Goal: Entertainment & Leisure: Consume media (video, audio)

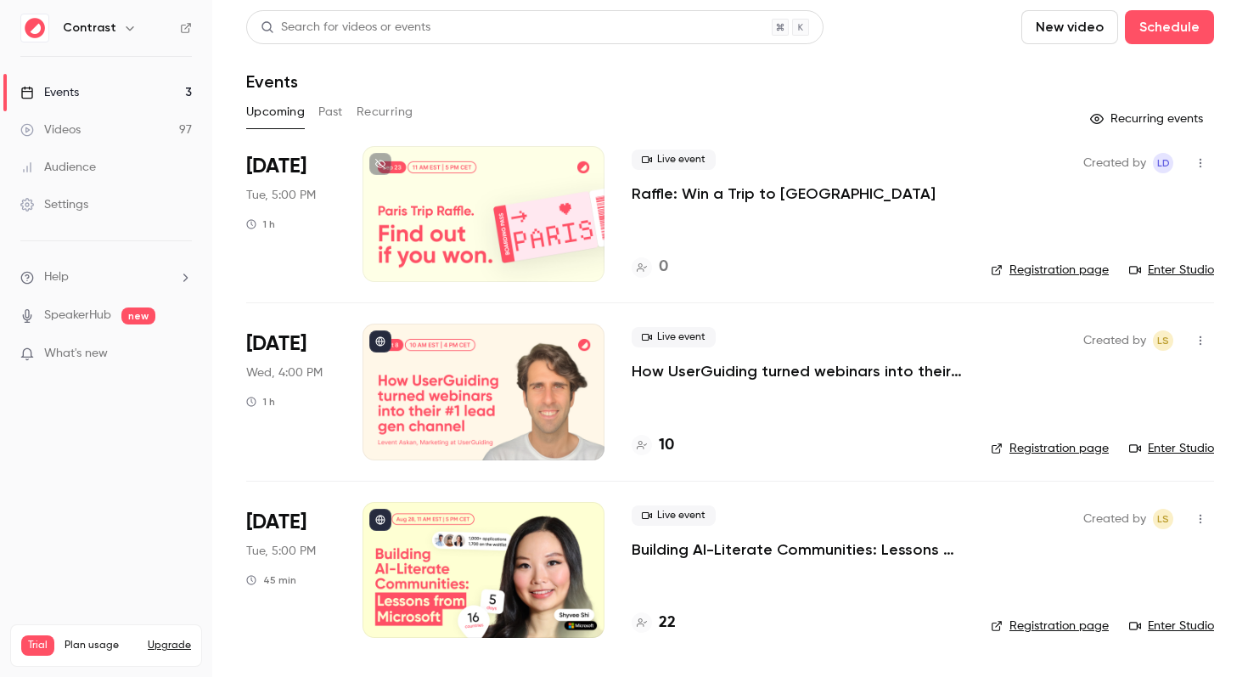
click at [60, 136] on div "Videos" at bounding box center [50, 129] width 60 height 17
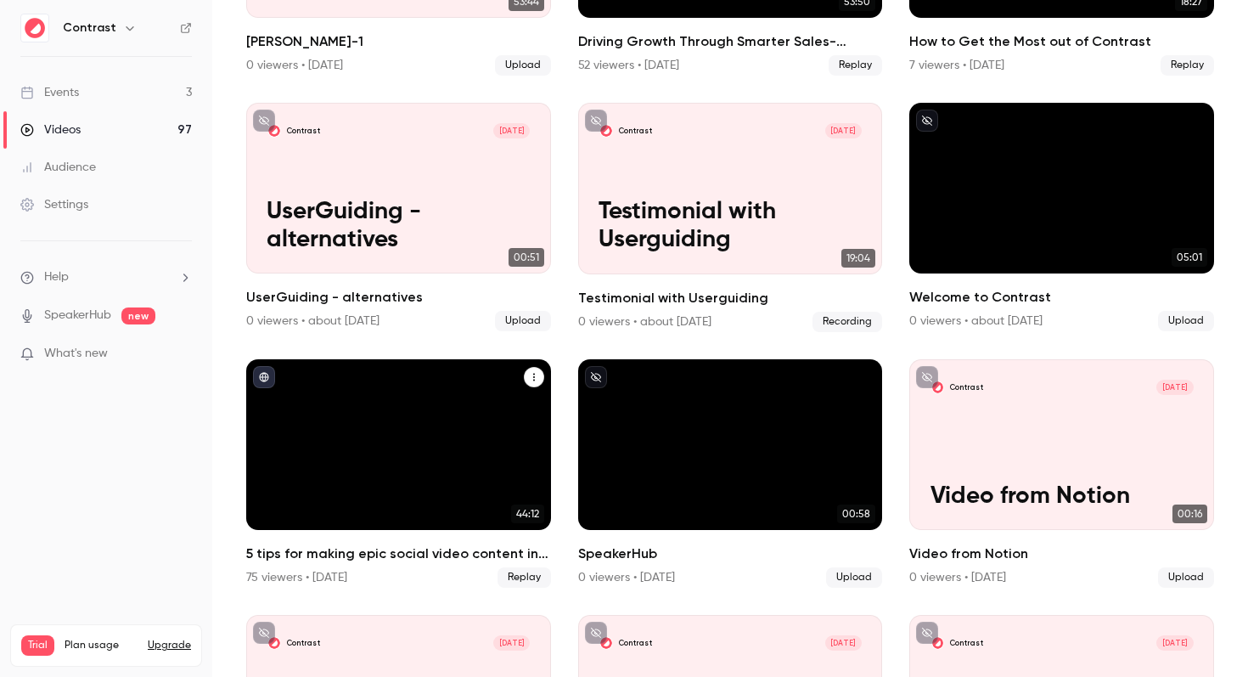
scroll to position [44, 0]
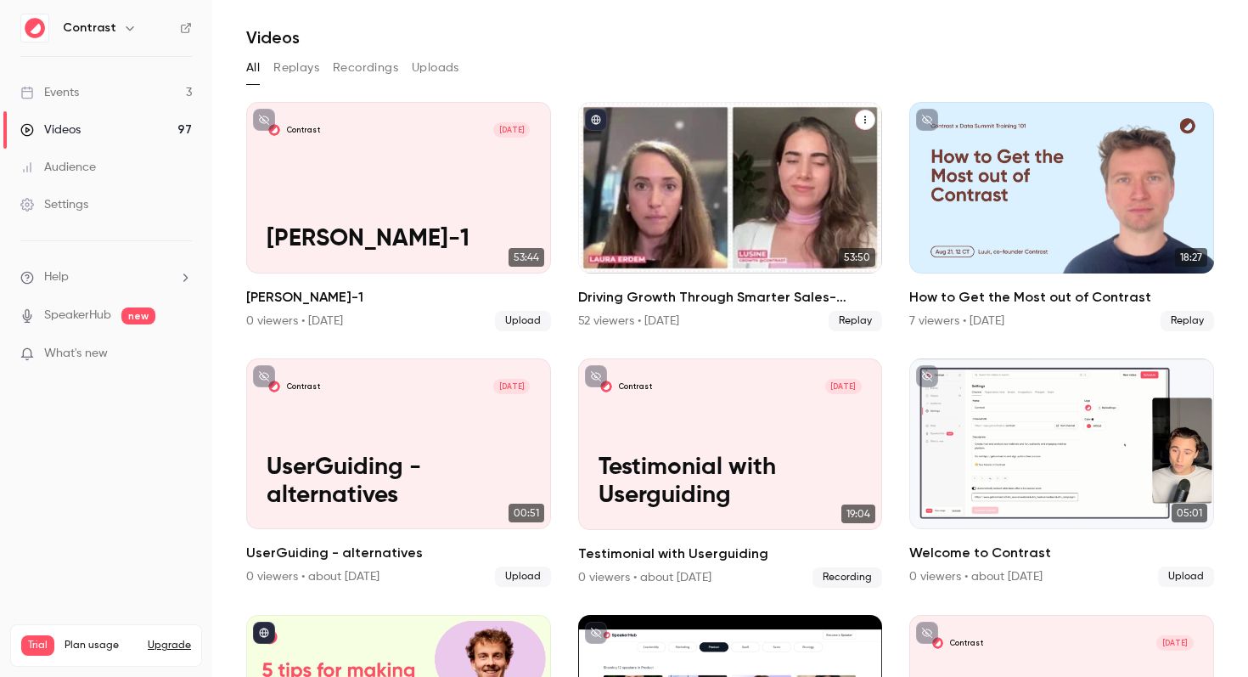
click at [644, 296] on h2 "Driving Growth Through Smarter Sales-Marketing Collaboration" at bounding box center [730, 297] width 305 height 20
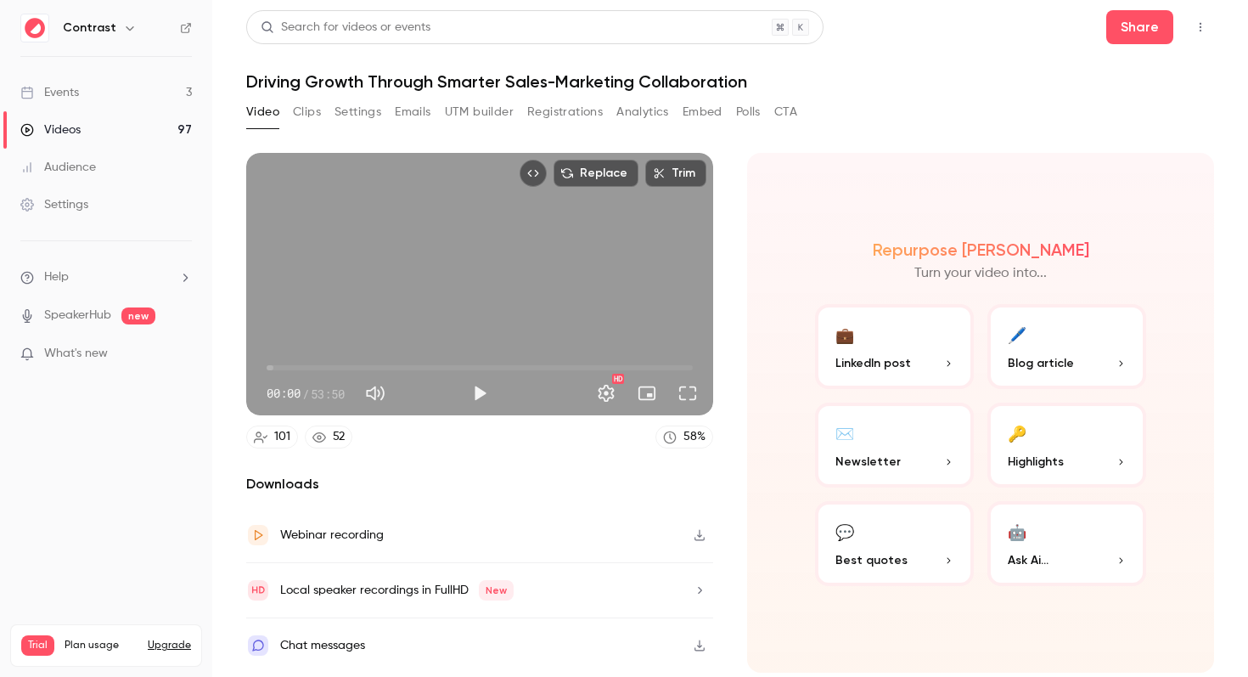
click at [290, 108] on div "Video Clips Settings Emails UTM builder Registrations Analytics Embed Polls CTA" at bounding box center [521, 112] width 551 height 27
click at [301, 108] on button "Clips" at bounding box center [307, 112] width 28 height 27
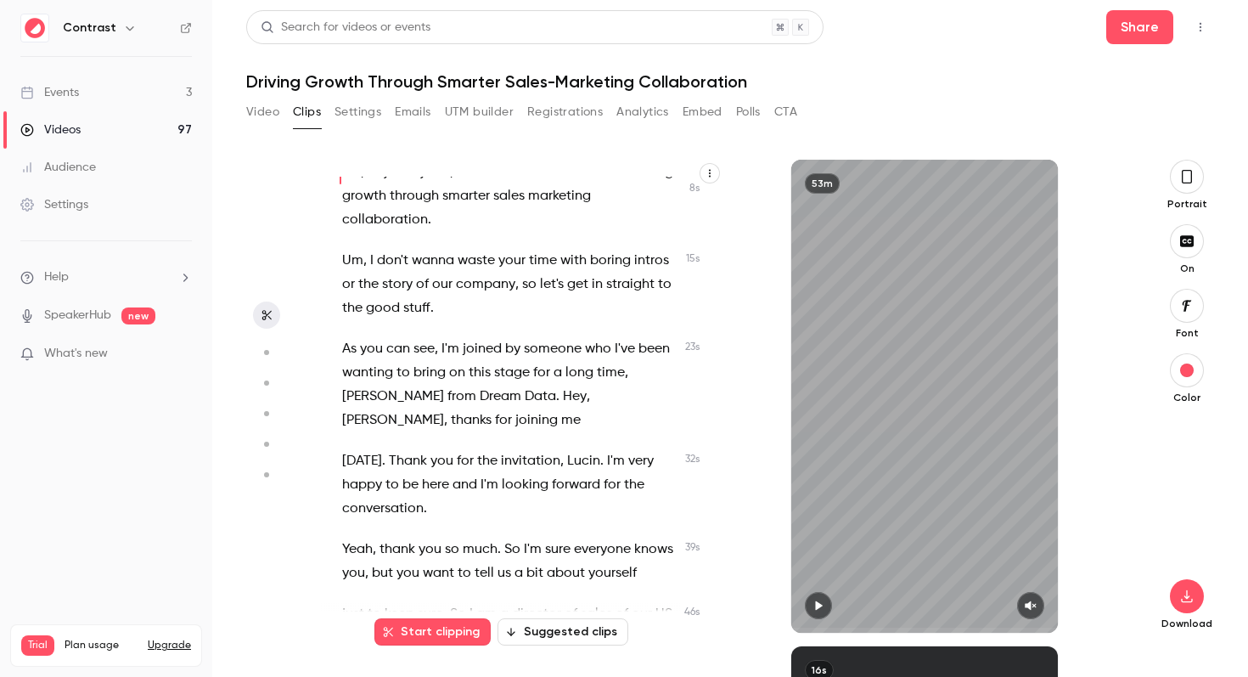
scroll to position [8, 0]
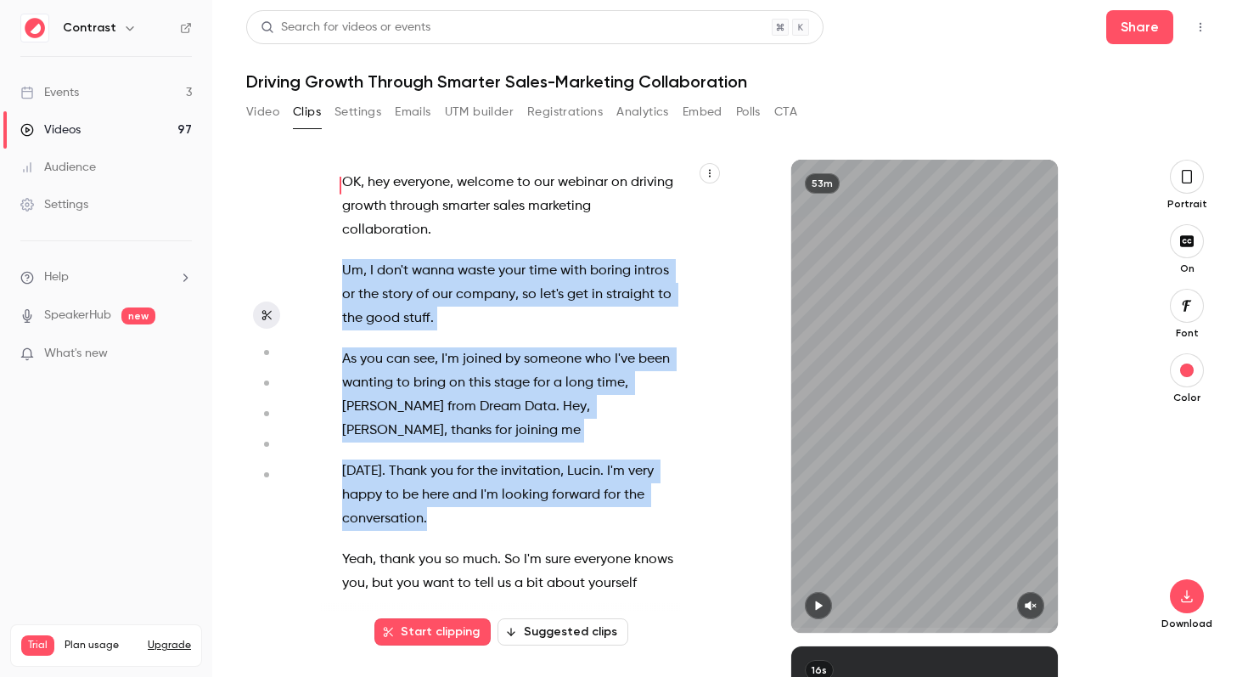
drag, startPoint x: 343, startPoint y: 272, endPoint x: 619, endPoint y: 489, distance: 351.3
click at [619, 489] on div "OK , hey everyone , welcome to our webinar on driving growth through smarter sa…" at bounding box center [518, 405] width 394 height 456
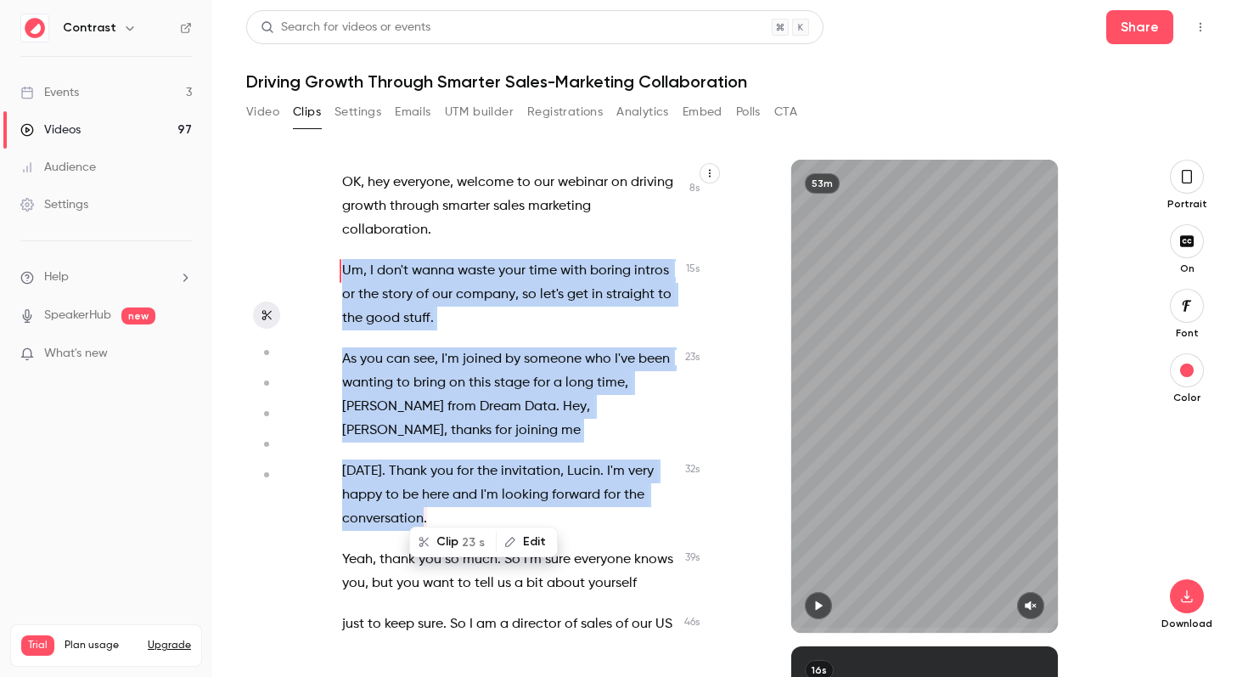
scroll to position [0, 0]
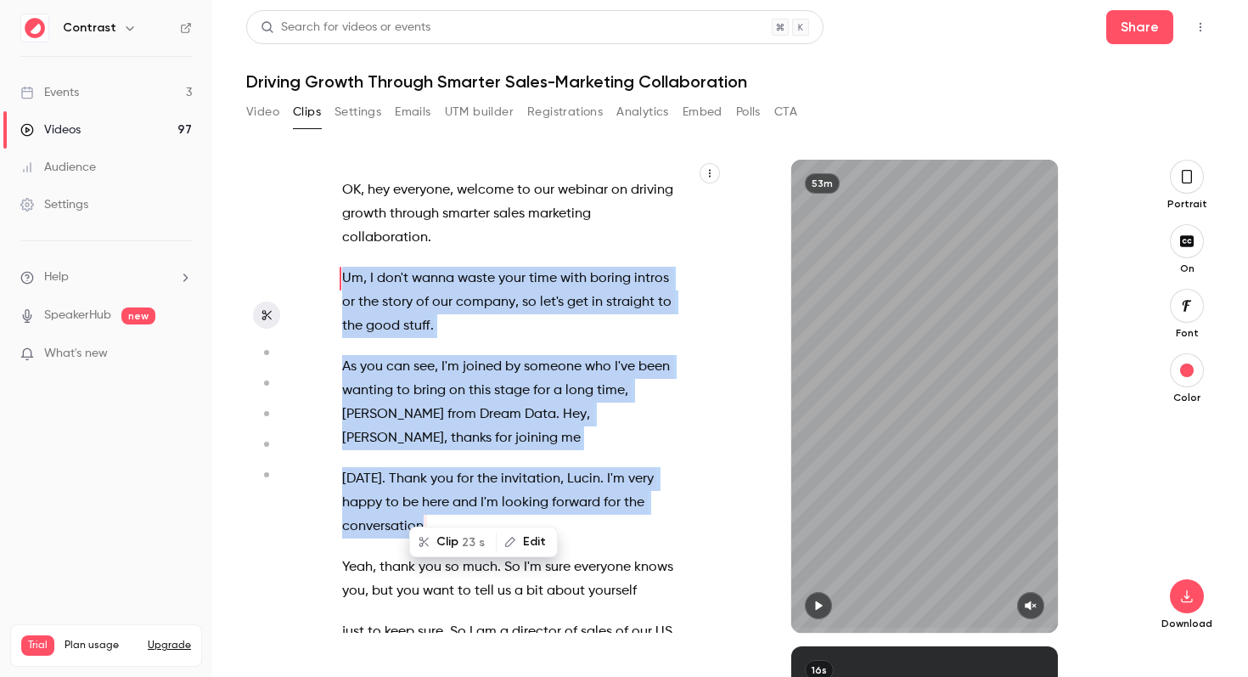
click at [714, 168] on icon "button" at bounding box center [710, 173] width 10 height 10
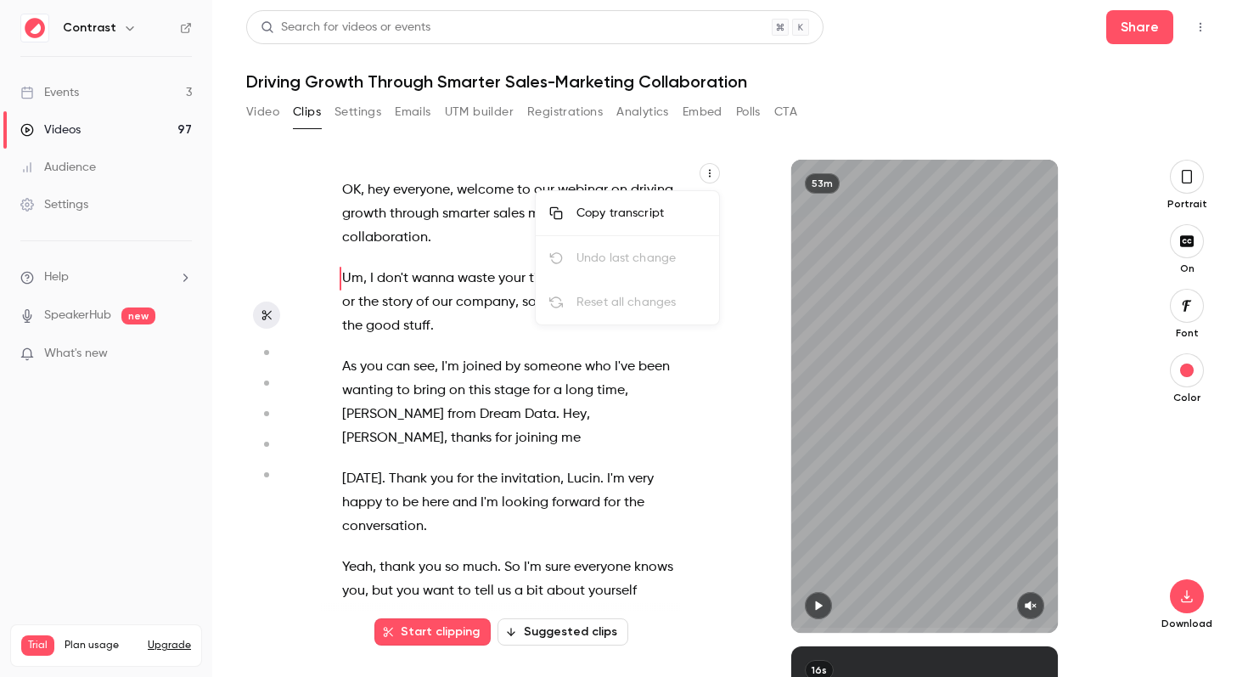
click at [638, 154] on div at bounding box center [624, 338] width 1248 height 677
click at [343, 275] on span "Um" at bounding box center [352, 279] width 21 height 24
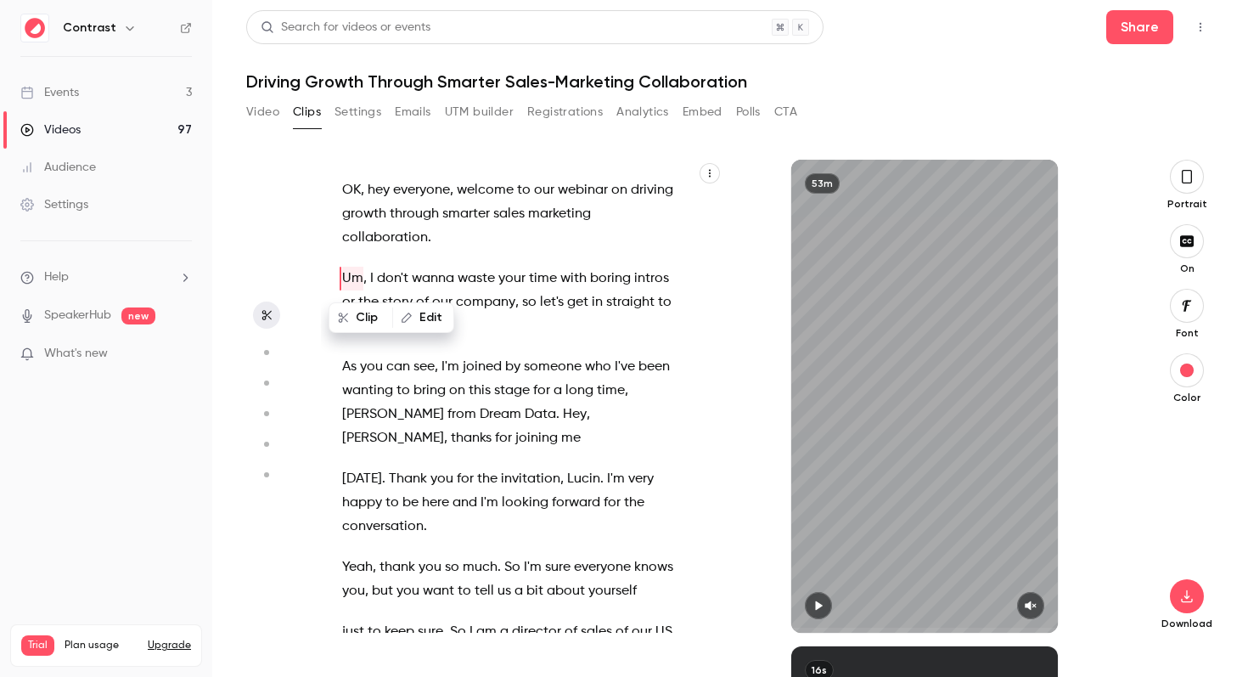
click at [437, 318] on button "Edit" at bounding box center [423, 317] width 59 height 27
click at [341, 259] on div "OK , hey everyone , welcome to our webinar on driving growth through smarter sa…" at bounding box center [518, 405] width 394 height 456
click at [460, 257] on div "OK , hey everyone , welcome to our webinar on driving growth through smarter sa…" at bounding box center [518, 405] width 394 height 456
click at [580, 345] on div "OK , hey everyone , welcome to our webinar on driving growth through smarter sa…" at bounding box center [518, 405] width 394 height 456
type input "****"
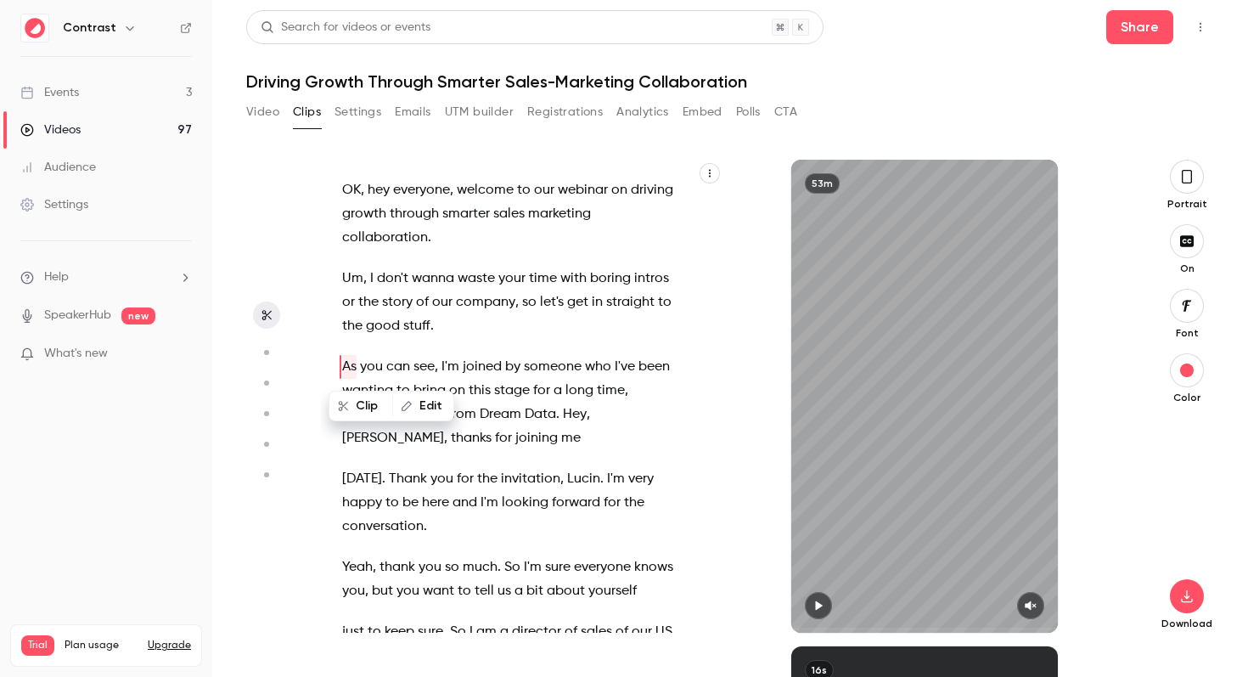
click at [347, 367] on span "As" at bounding box center [349, 367] width 14 height 24
click at [441, 314] on p "Um , I don't wanna waste your time with boring intros or the story of our compa…" at bounding box center [509, 302] width 335 height 71
click at [82, 94] on link "Events 3" at bounding box center [106, 92] width 212 height 37
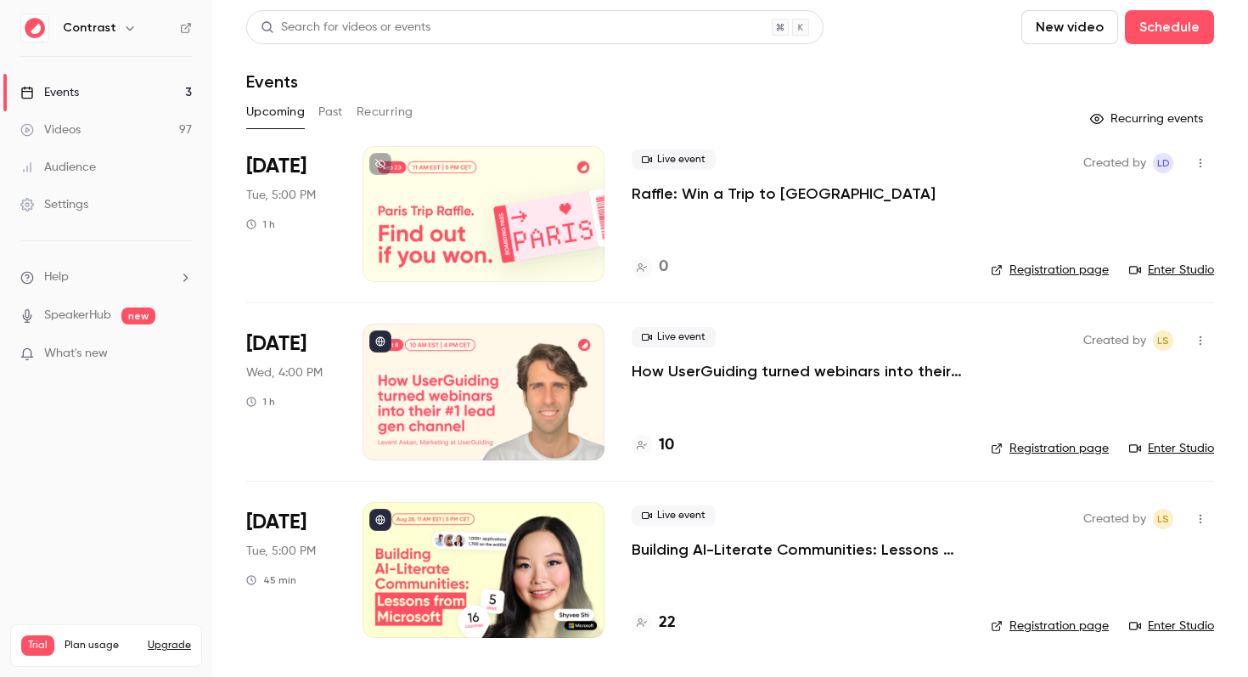
click at [73, 127] on div "Videos" at bounding box center [50, 129] width 60 height 17
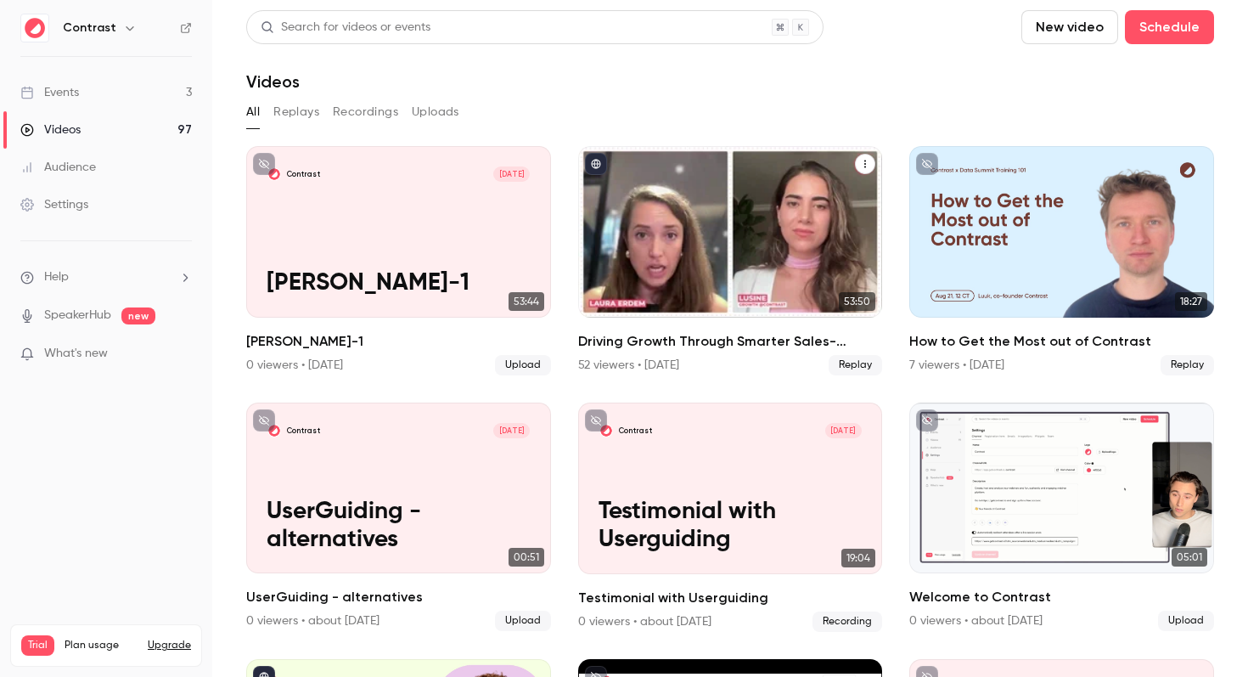
click at [711, 257] on div "Driving Growth Through Smarter Sales-Marketing Collaboration" at bounding box center [730, 232] width 305 height 172
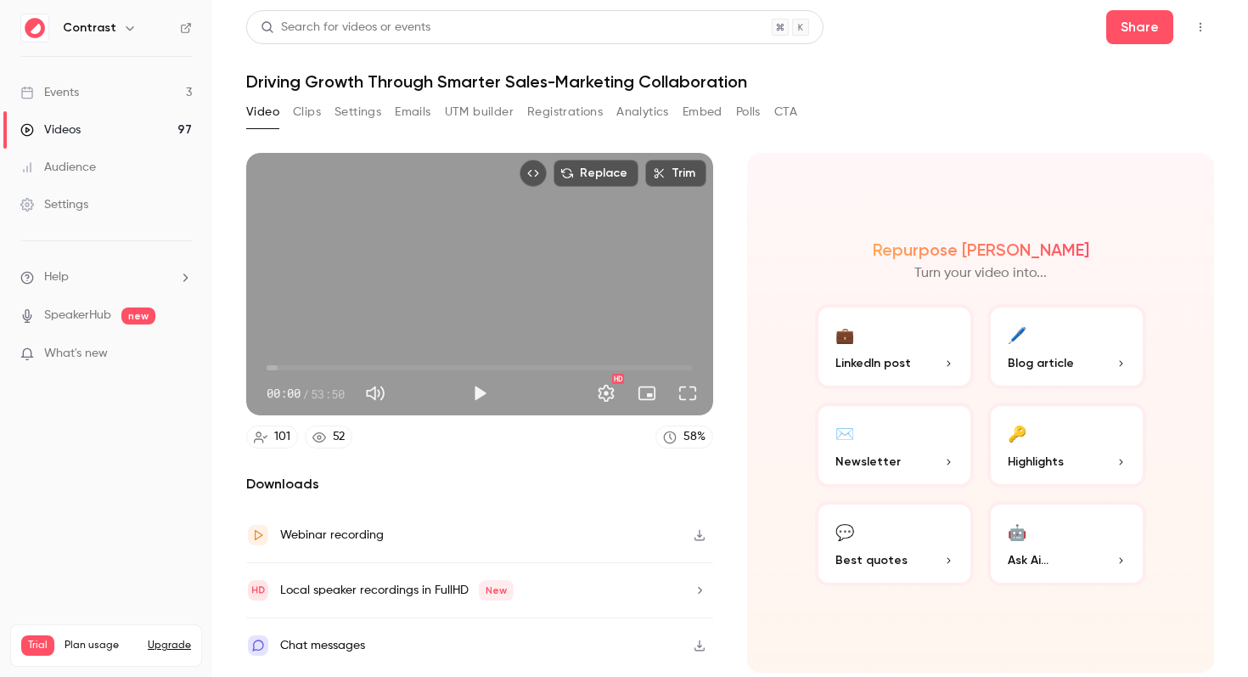
click at [313, 108] on button "Clips" at bounding box center [307, 112] width 28 height 27
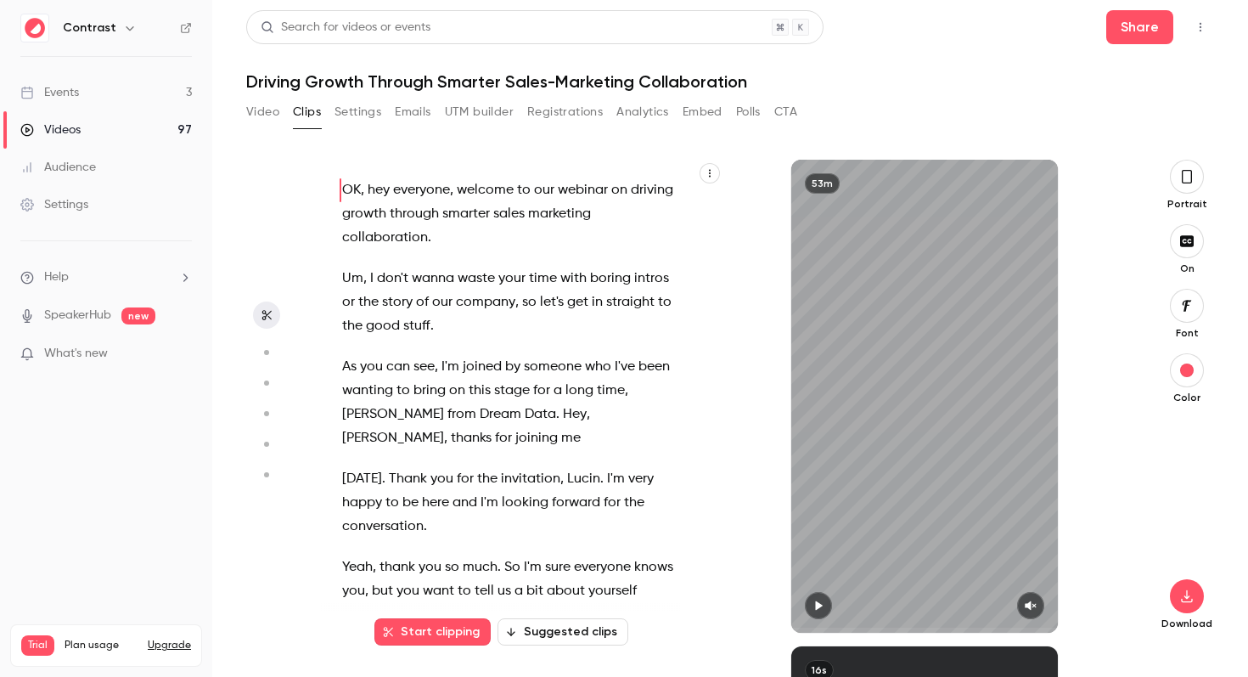
click at [267, 351] on circle "button" at bounding box center [266, 352] width 5 height 5
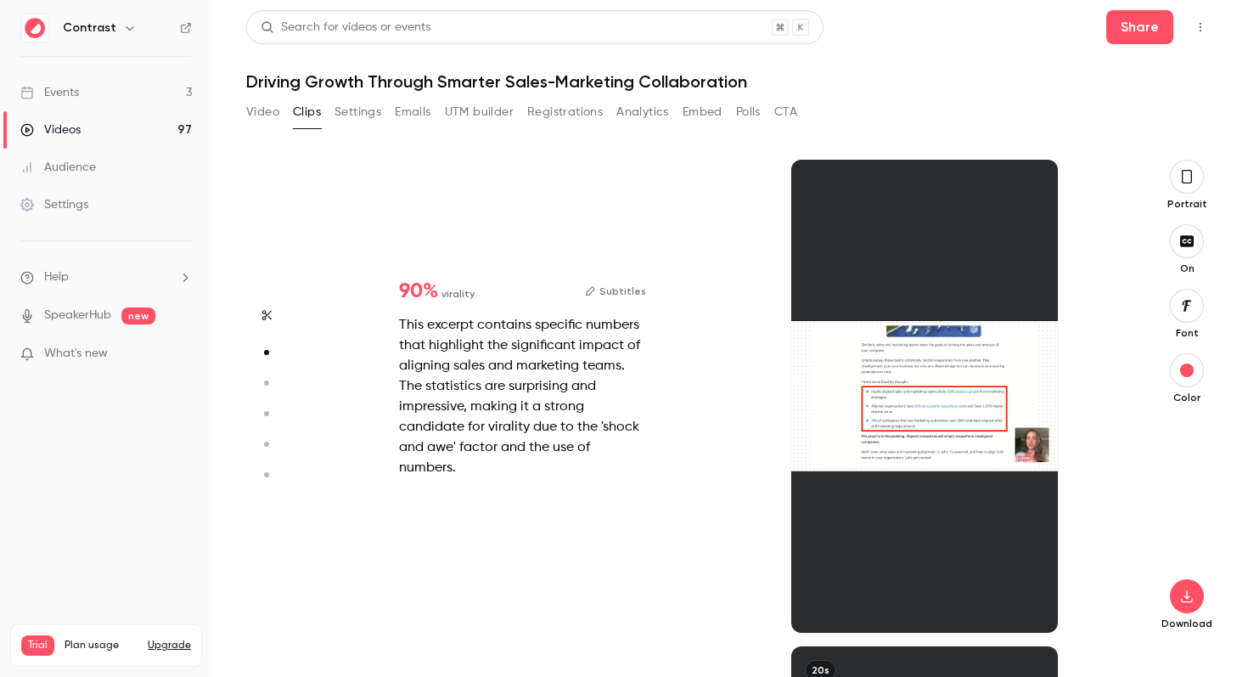
scroll to position [487, 0]
click at [270, 314] on icon "button" at bounding box center [267, 315] width 14 height 12
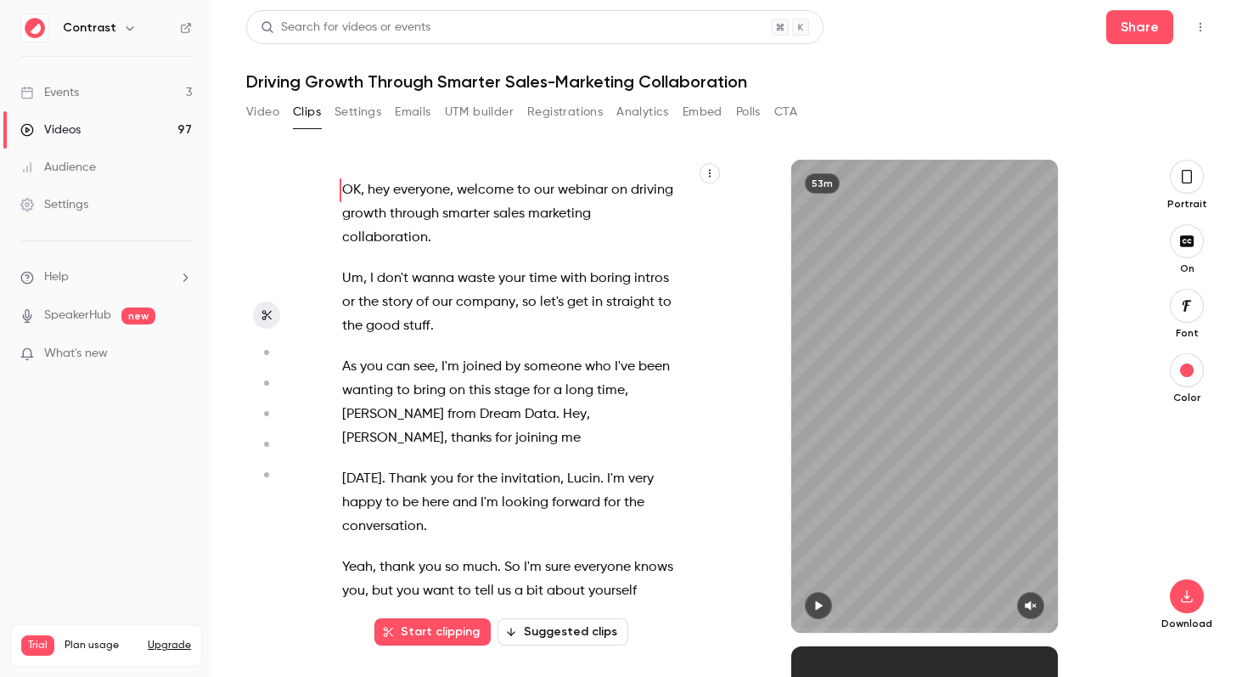
scroll to position [0, 0]
click at [1194, 377] on button "button" at bounding box center [1187, 370] width 34 height 34
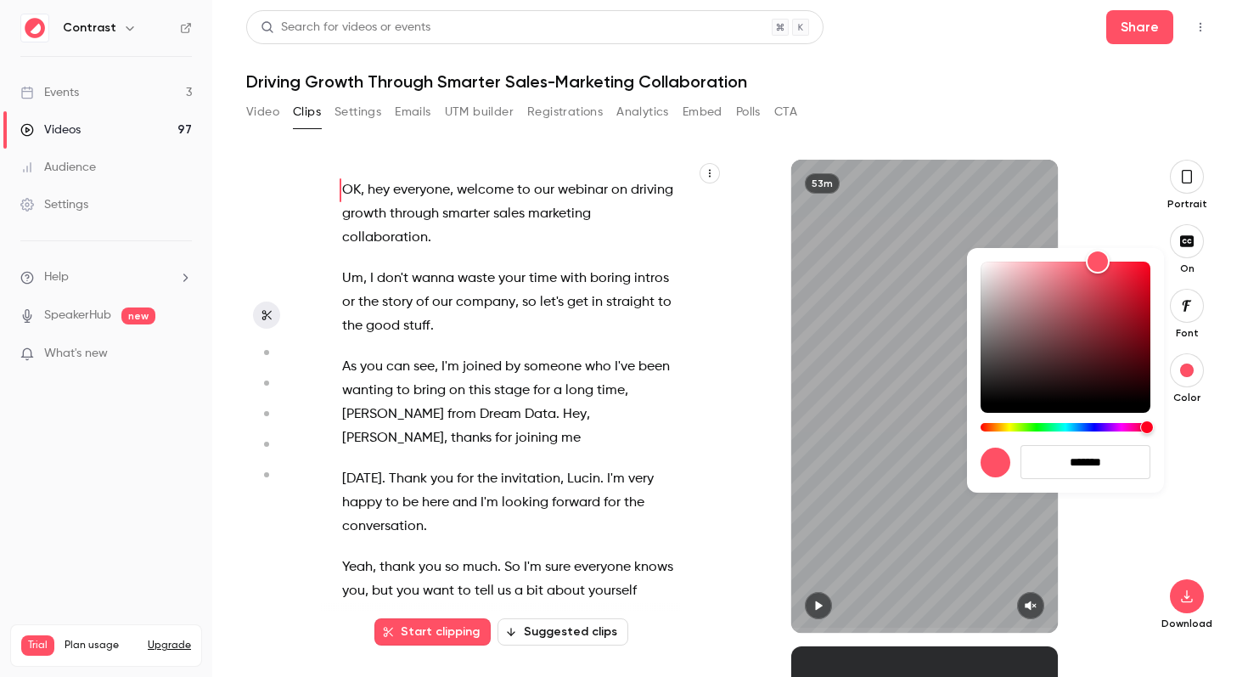
click at [1194, 377] on div at bounding box center [624, 338] width 1248 height 677
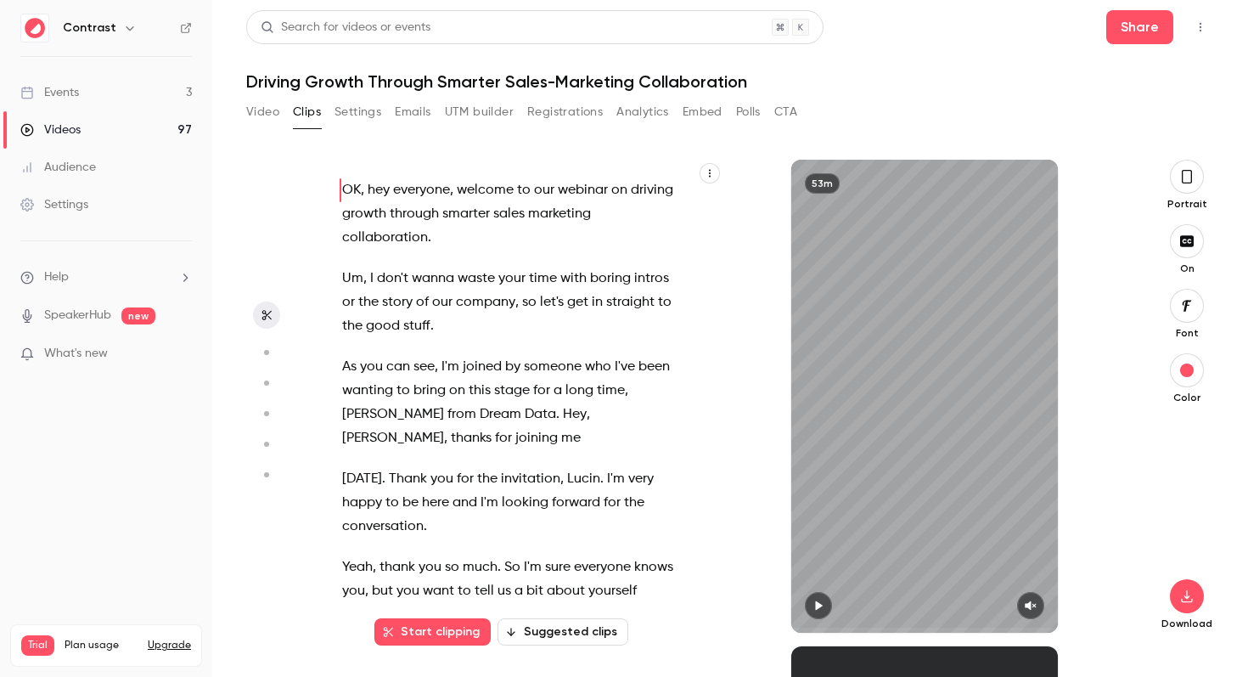
click at [1190, 297] on button "button" at bounding box center [1187, 306] width 34 height 34
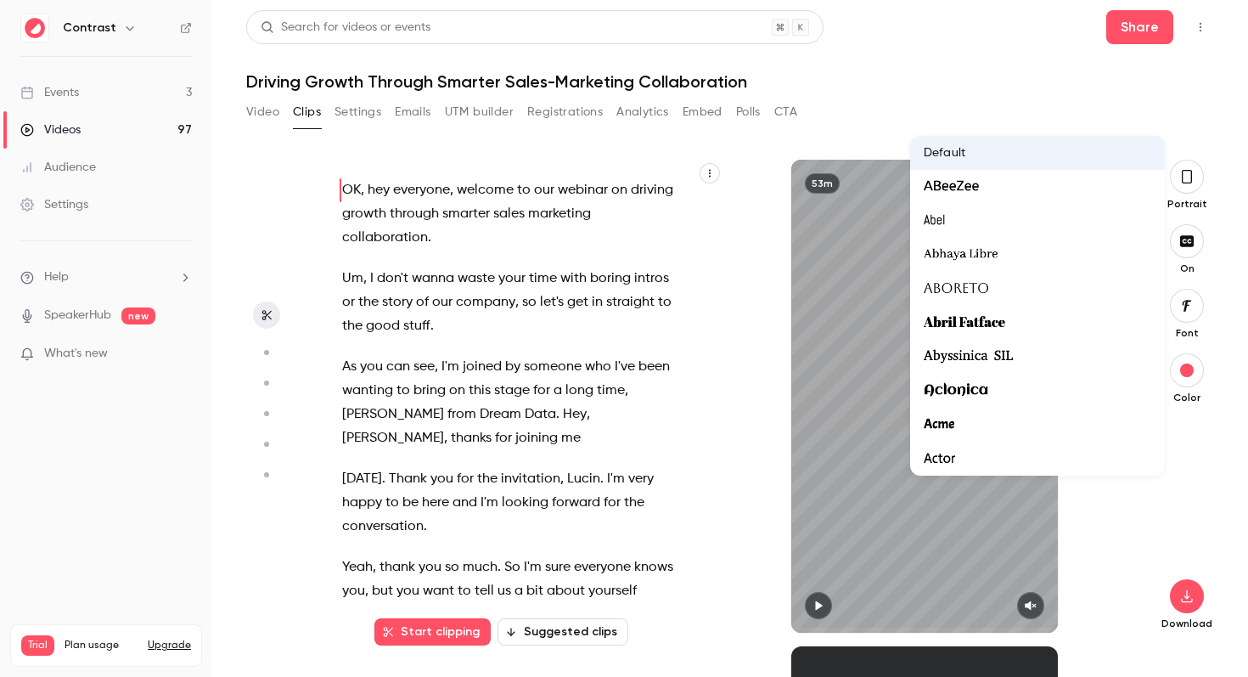
click at [1190, 297] on div at bounding box center [624, 338] width 1248 height 677
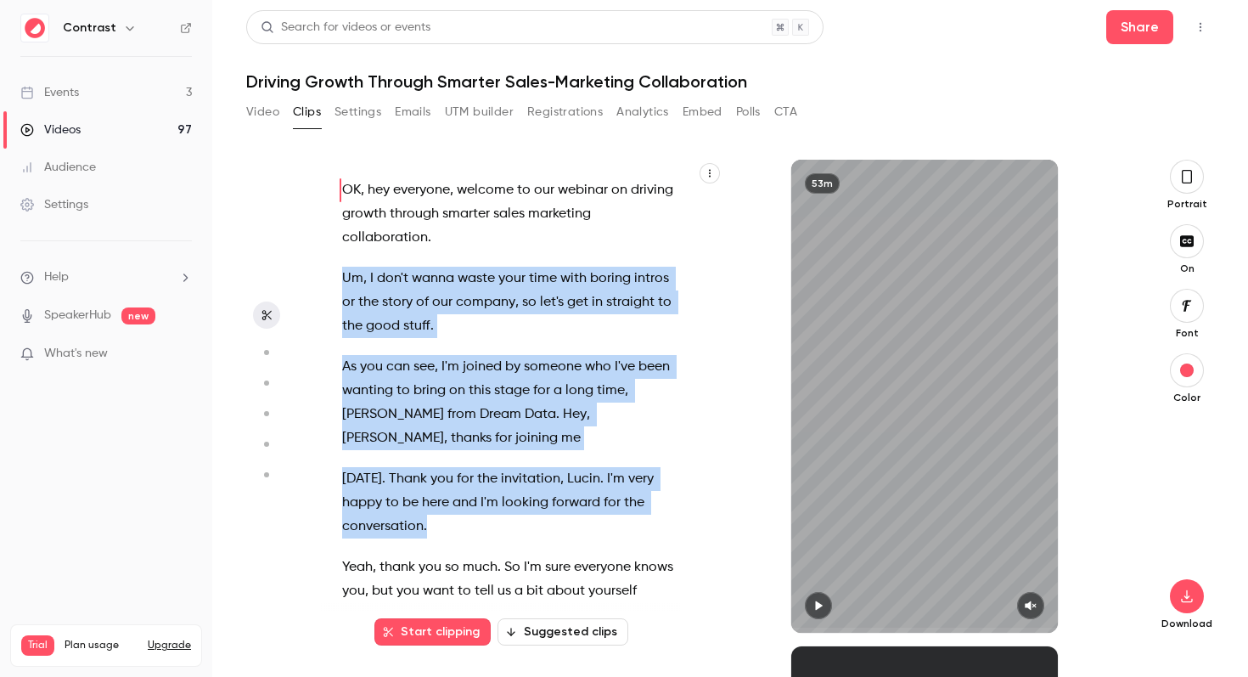
drag, startPoint x: 346, startPoint y: 280, endPoint x: 653, endPoint y: 495, distance: 374.4
click at [653, 495] on div "OK , hey everyone , welcome to our webinar on driving growth through smarter sa…" at bounding box center [518, 405] width 394 height 456
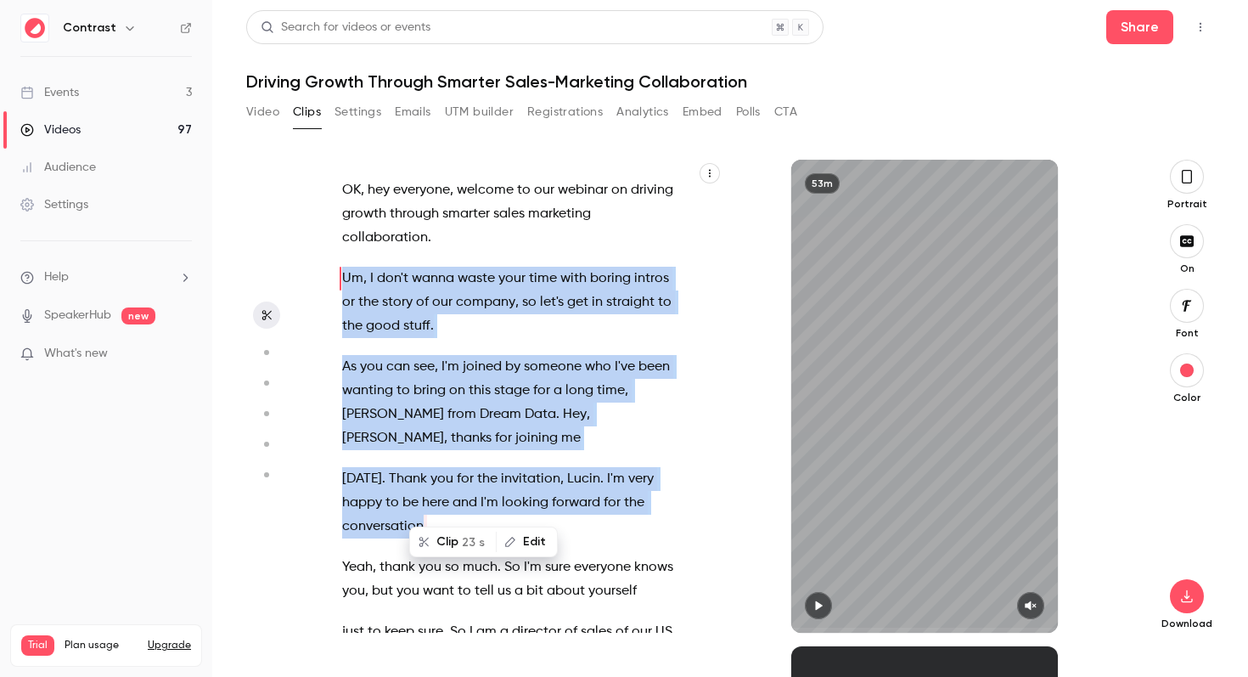
click at [466, 350] on div "OK , hey everyone , welcome to our webinar on driving growth through smarter sa…" at bounding box center [518, 405] width 394 height 456
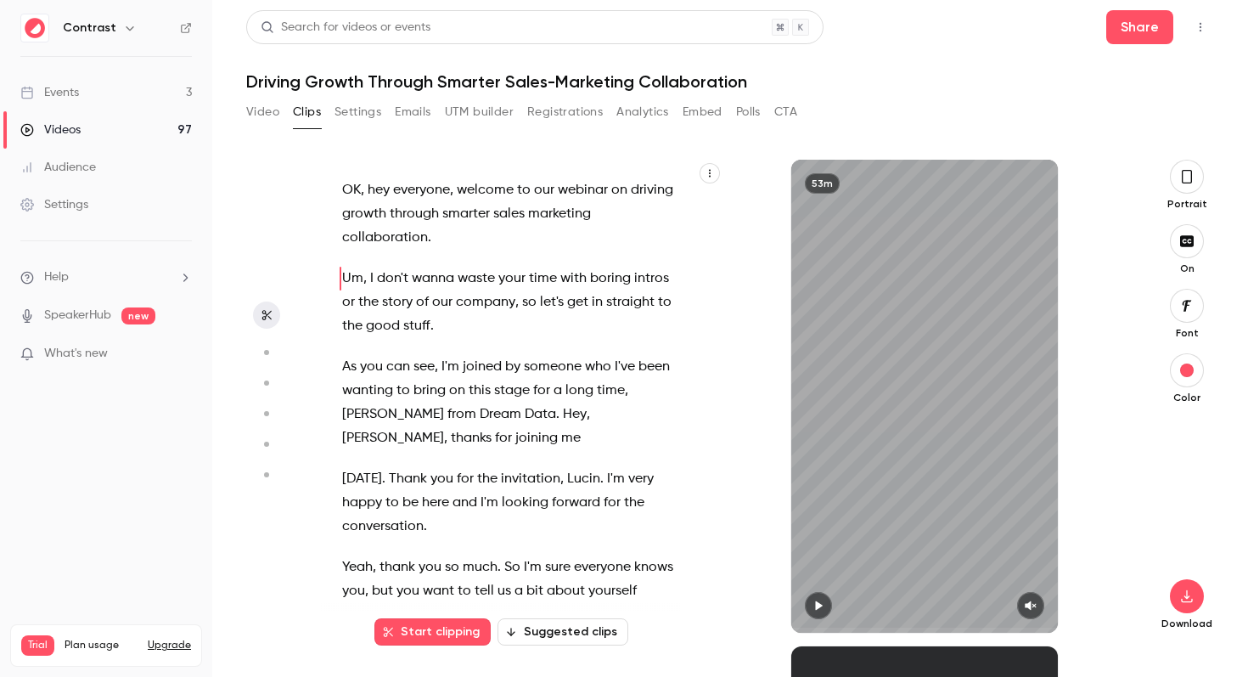
click at [410, 304] on span "story" at bounding box center [397, 302] width 31 height 24
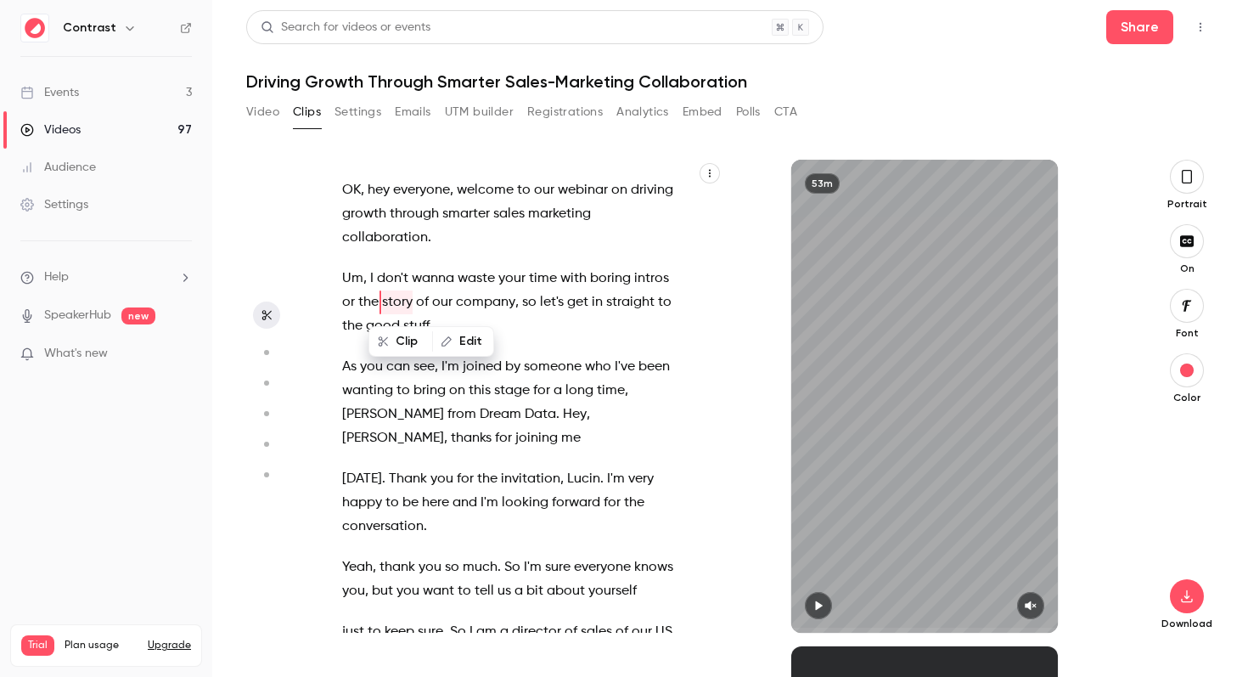
click at [343, 280] on span "Um" at bounding box center [352, 279] width 21 height 24
click at [1187, 177] on icon "button" at bounding box center [1187, 176] width 14 height 19
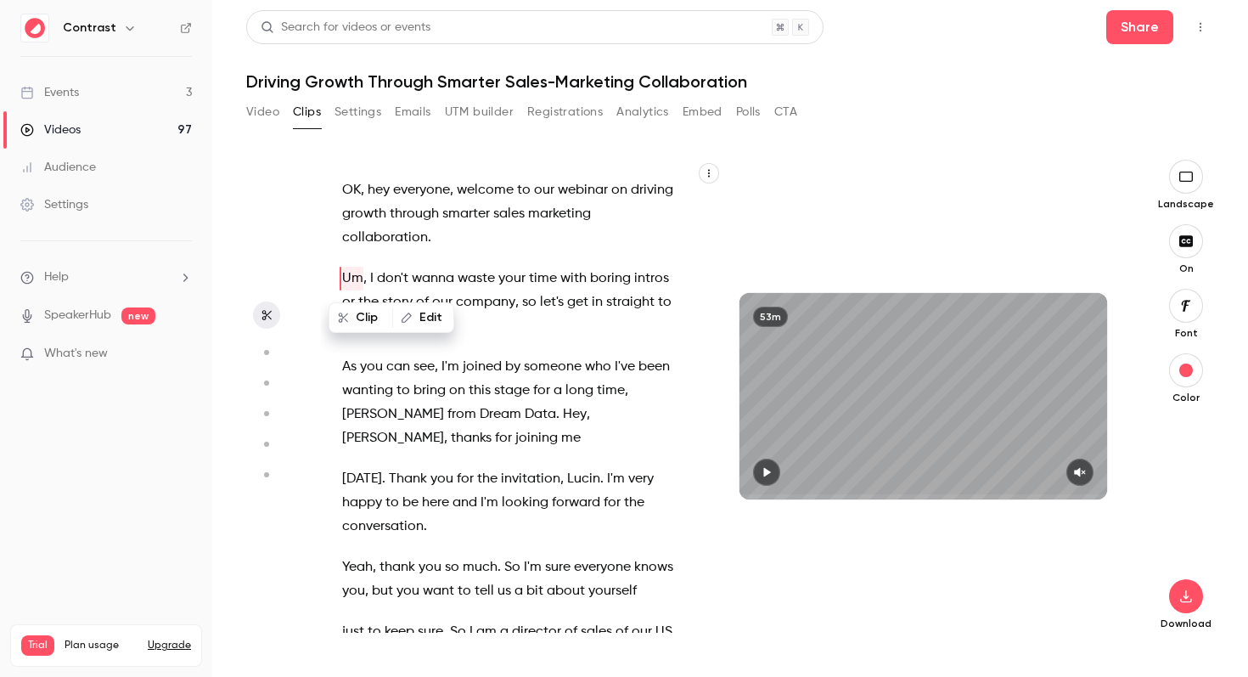
click at [1191, 181] on icon "button" at bounding box center [1187, 177] width 14 height 10
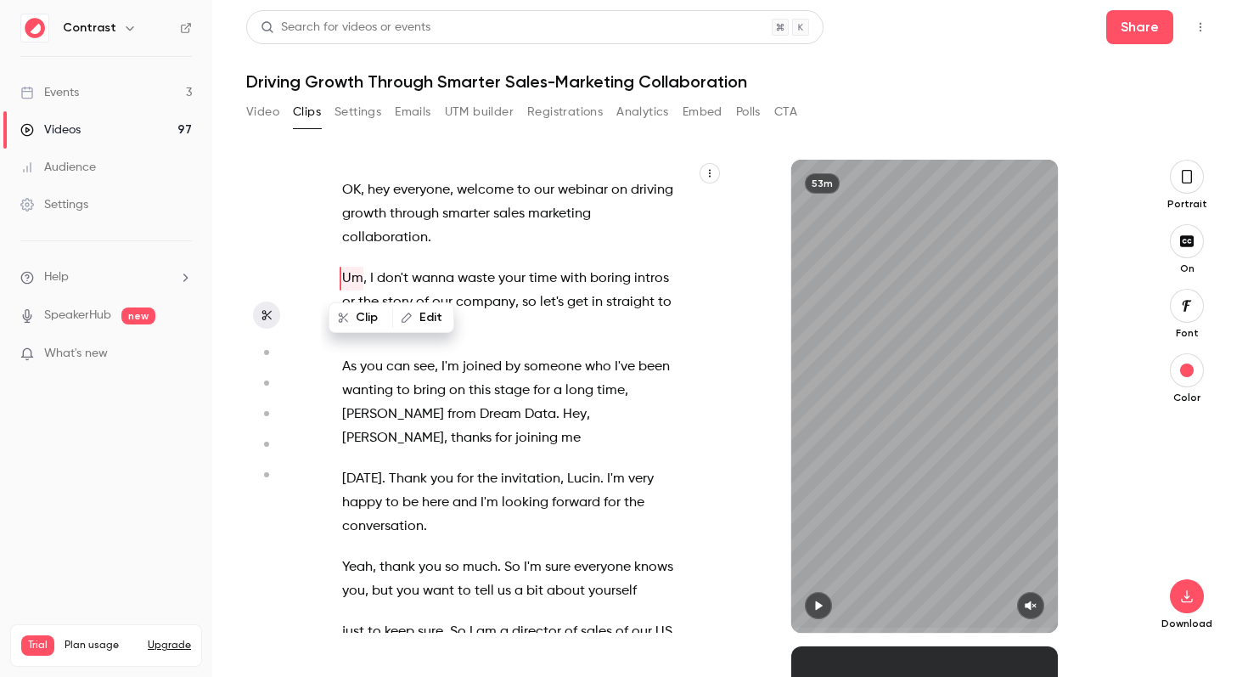
click at [435, 346] on div "OK , hey everyone , welcome to our webinar on driving growth through smarter sa…" at bounding box center [518, 405] width 394 height 456
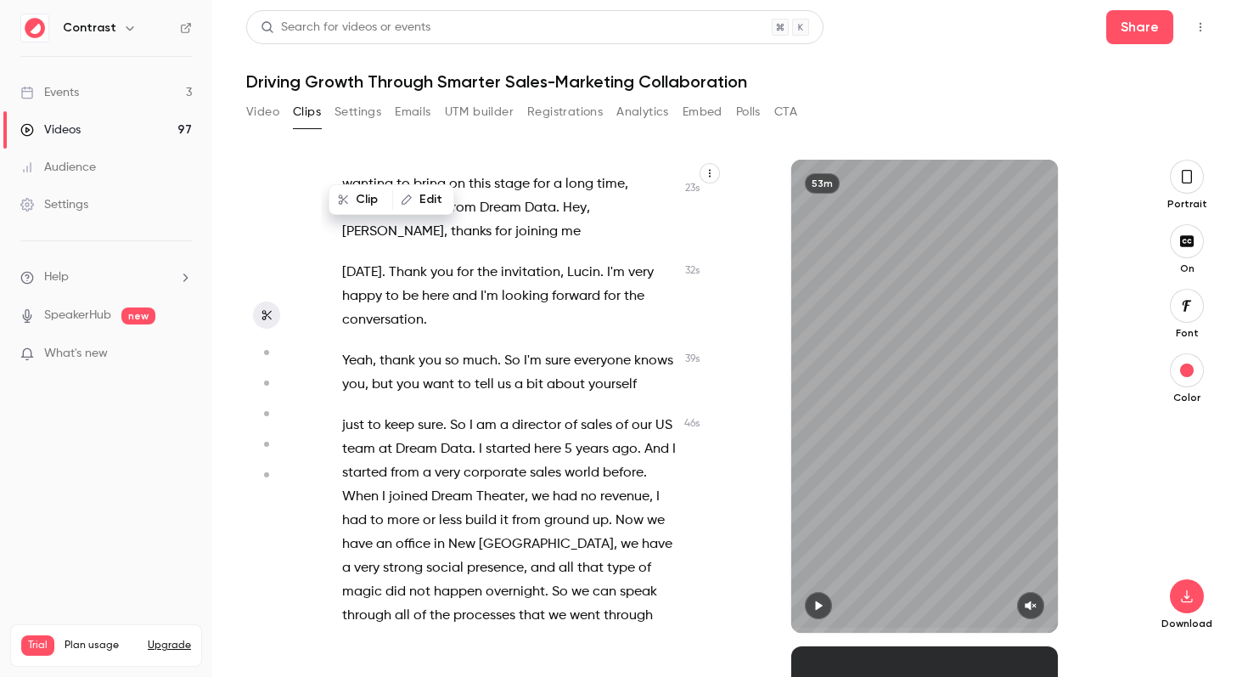
scroll to position [201, 0]
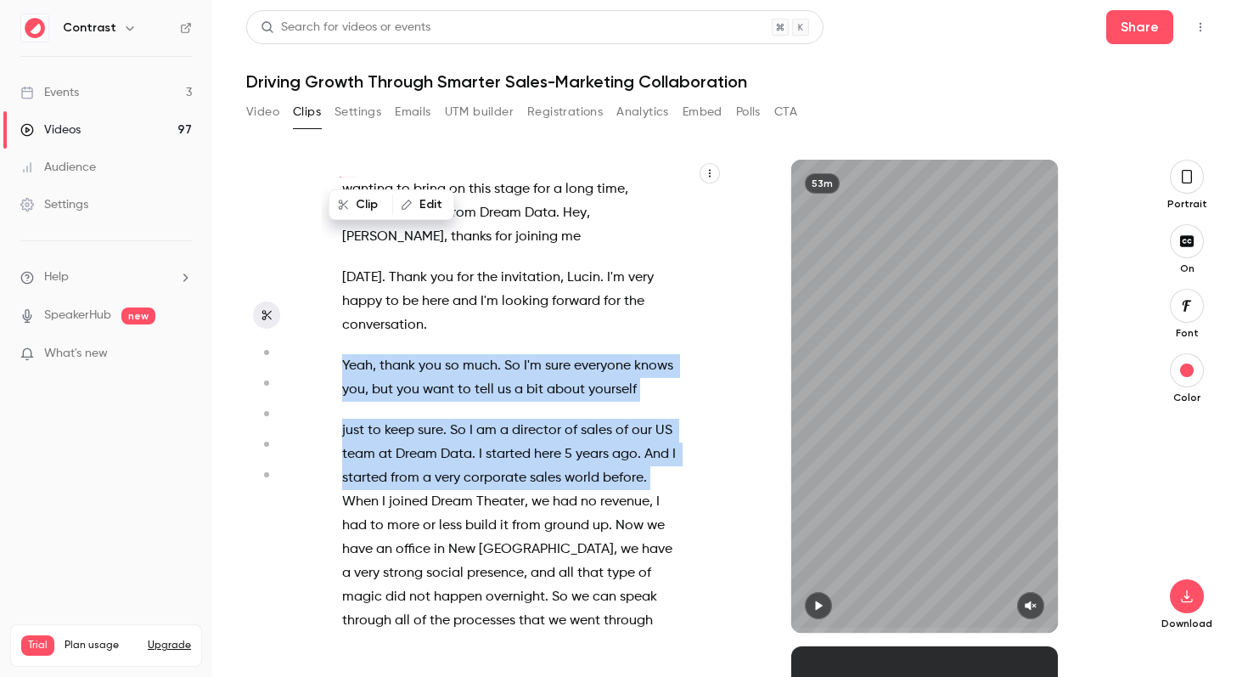
drag, startPoint x: 342, startPoint y: 339, endPoint x: 660, endPoint y: 462, distance: 340.6
click at [660, 462] on div "OK , hey everyone , welcome to our webinar on driving growth through smarter sa…" at bounding box center [518, 405] width 394 height 456
type input "****"
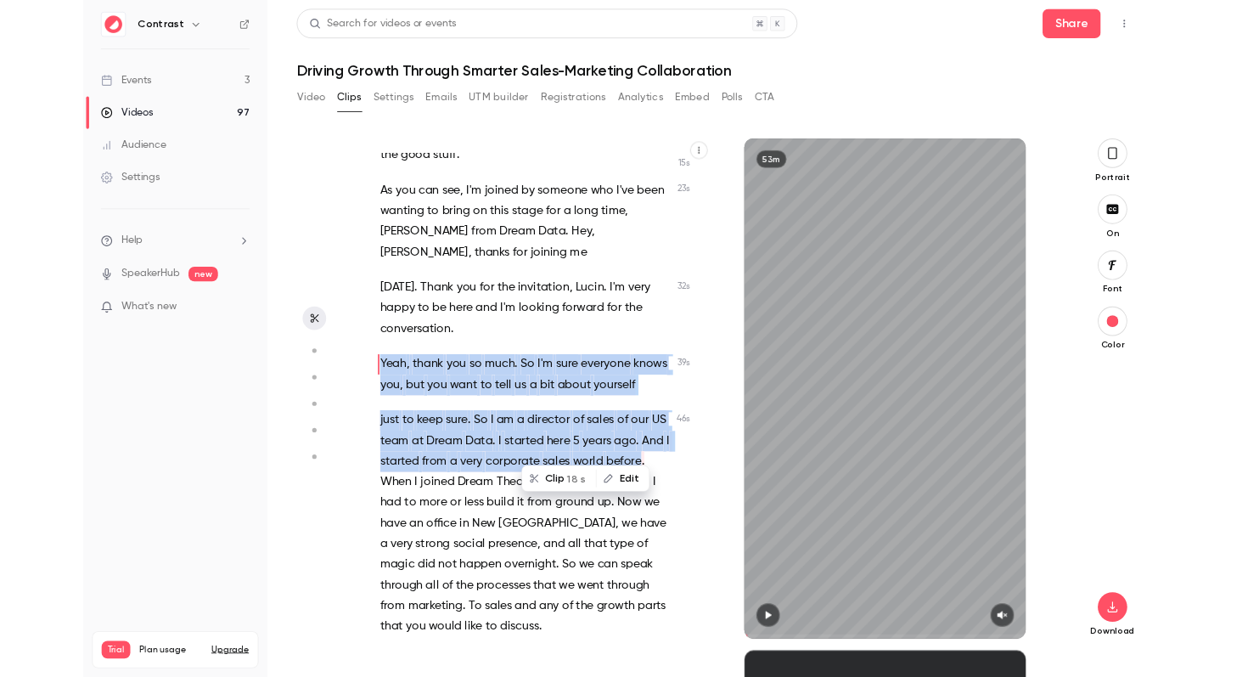
scroll to position [141, 0]
